Goal: Information Seeking & Learning: Learn about a topic

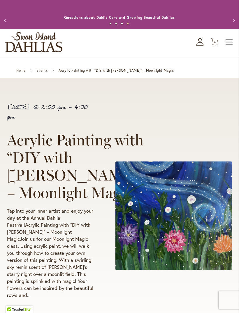
click at [230, 46] on span "Toggle Nav" at bounding box center [229, 42] width 9 height 7
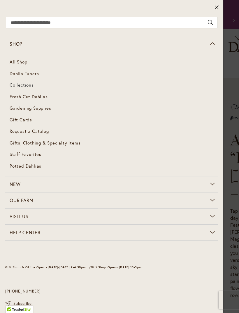
click at [32, 84] on span "Collections" at bounding box center [22, 85] width 24 height 6
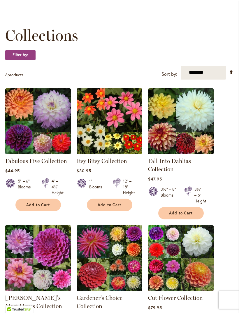
scroll to position [68, 0]
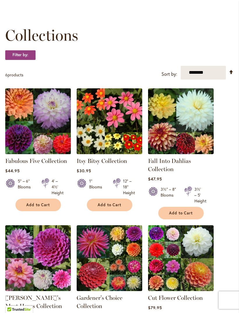
click at [55, 125] on img at bounding box center [38, 120] width 69 height 69
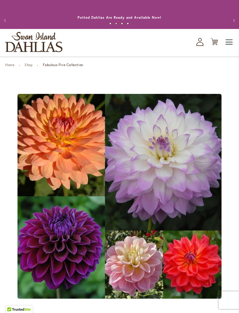
click at [230, 46] on span "Toggle Nav" at bounding box center [229, 42] width 9 height 12
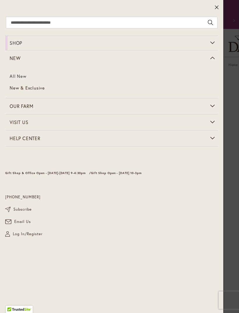
click at [25, 75] on link "All New" at bounding box center [111, 76] width 213 height 12
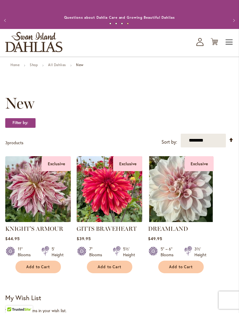
click at [230, 48] on span "Toggle Nav" at bounding box center [229, 42] width 9 height 12
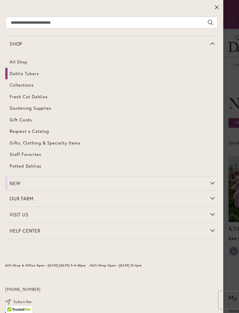
click at [31, 154] on span "Staff Favorites" at bounding box center [26, 154] width 32 height 6
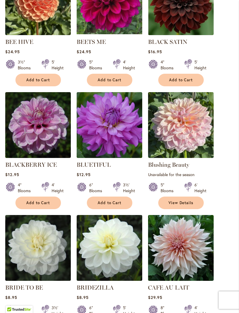
scroll to position [467, 0]
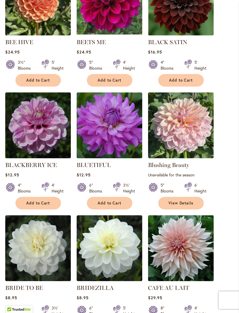
click at [196, 249] on img at bounding box center [181, 247] width 69 height 69
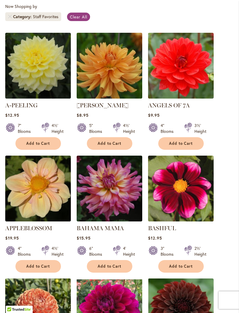
scroll to position [158, 0]
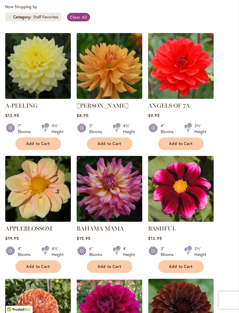
click at [124, 194] on img at bounding box center [109, 188] width 69 height 69
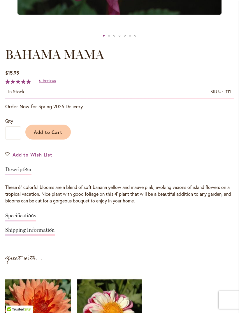
scroll to position [284, 0]
click at [36, 221] on link "Specifications" at bounding box center [20, 217] width 31 height 8
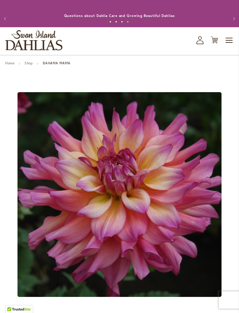
scroll to position [0, 0]
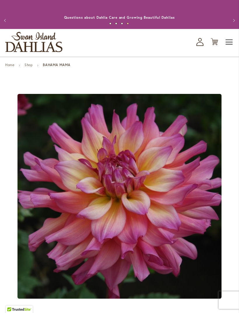
click at [227, 48] on span "Toggle Nav" at bounding box center [229, 42] width 9 height 12
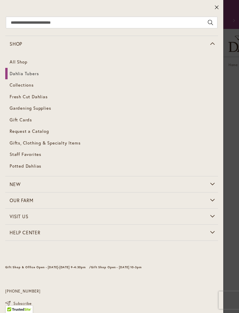
click at [33, 73] on span "Dahlia Tubers" at bounding box center [24, 73] width 29 height 6
